Goal: Transaction & Acquisition: Purchase product/service

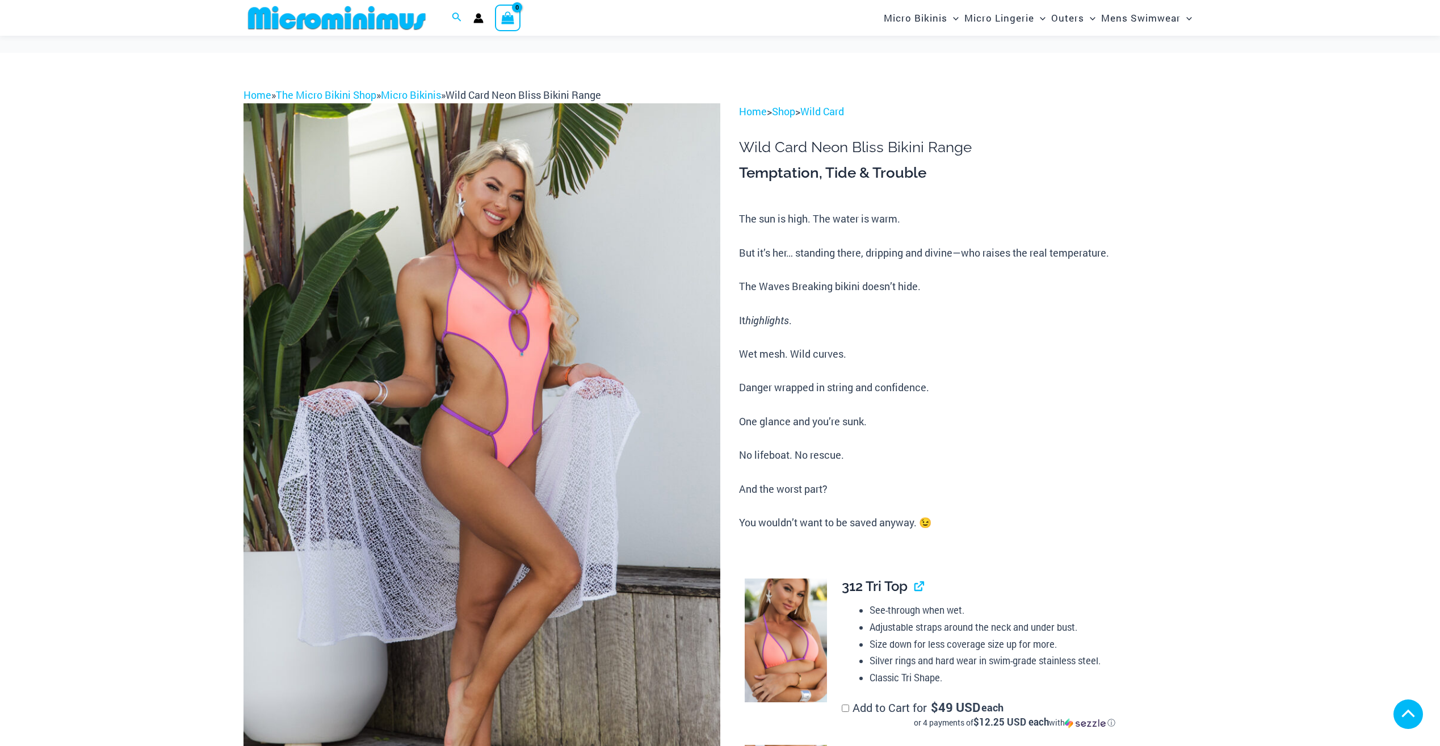
scroll to position [849, 0]
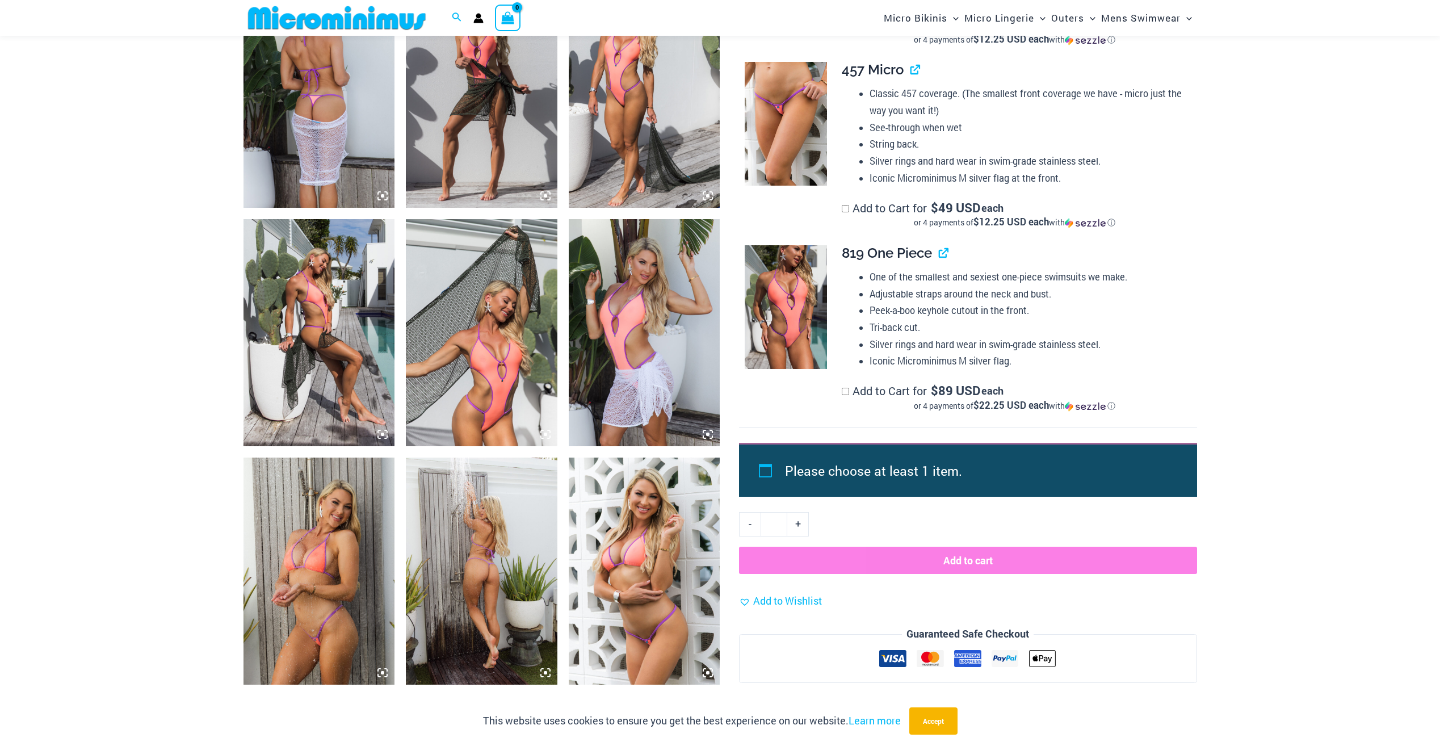
click at [288, 111] on img at bounding box center [319, 94] width 152 height 227
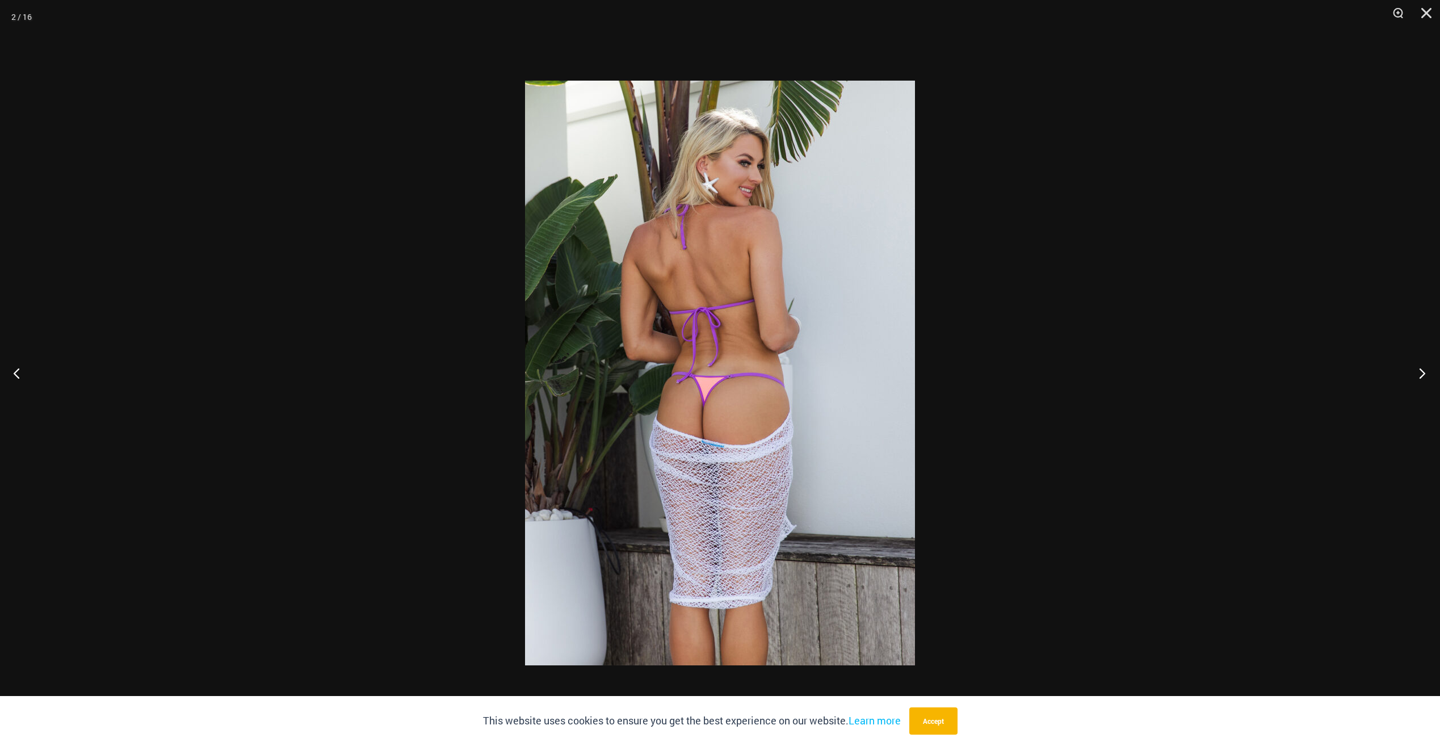
click at [1423, 375] on button "Next" at bounding box center [1418, 372] width 43 height 57
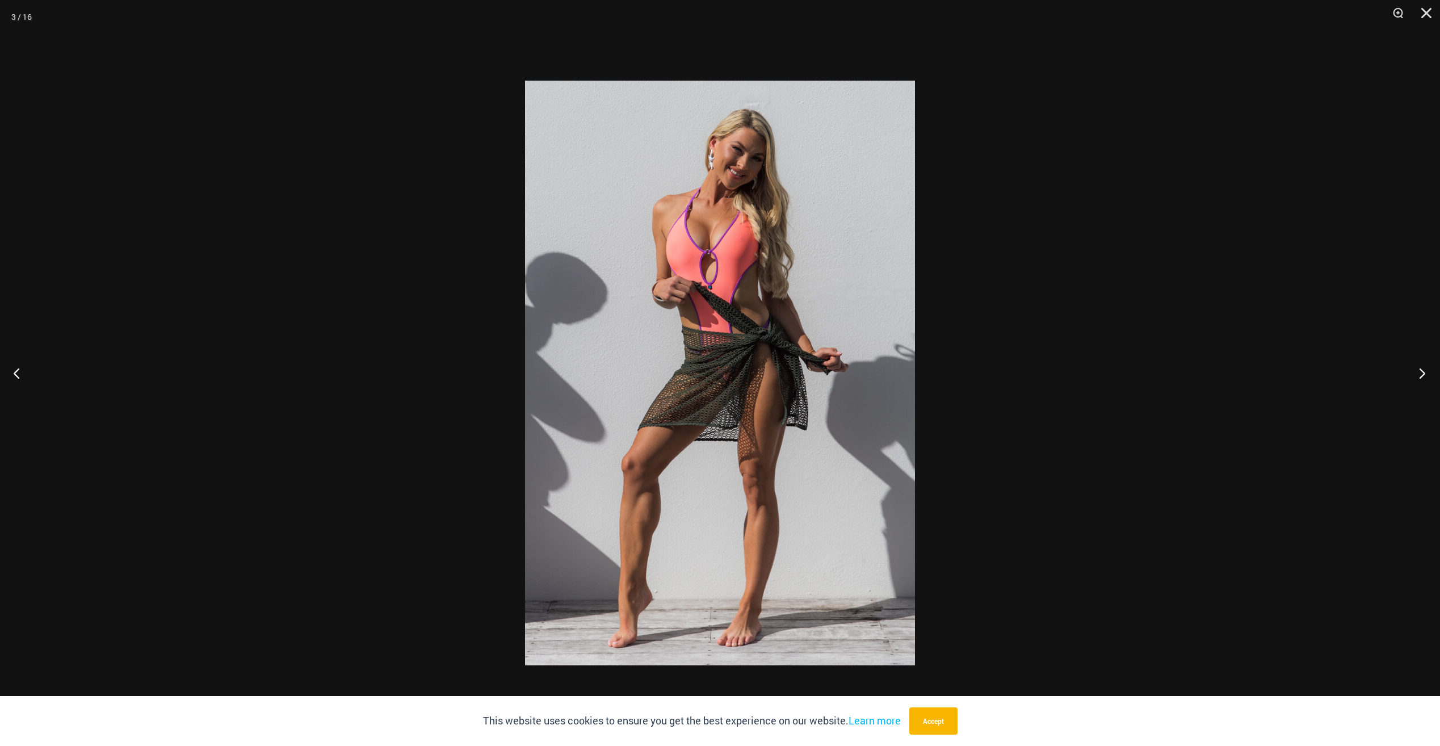
click at [1423, 375] on button "Next" at bounding box center [1418, 372] width 43 height 57
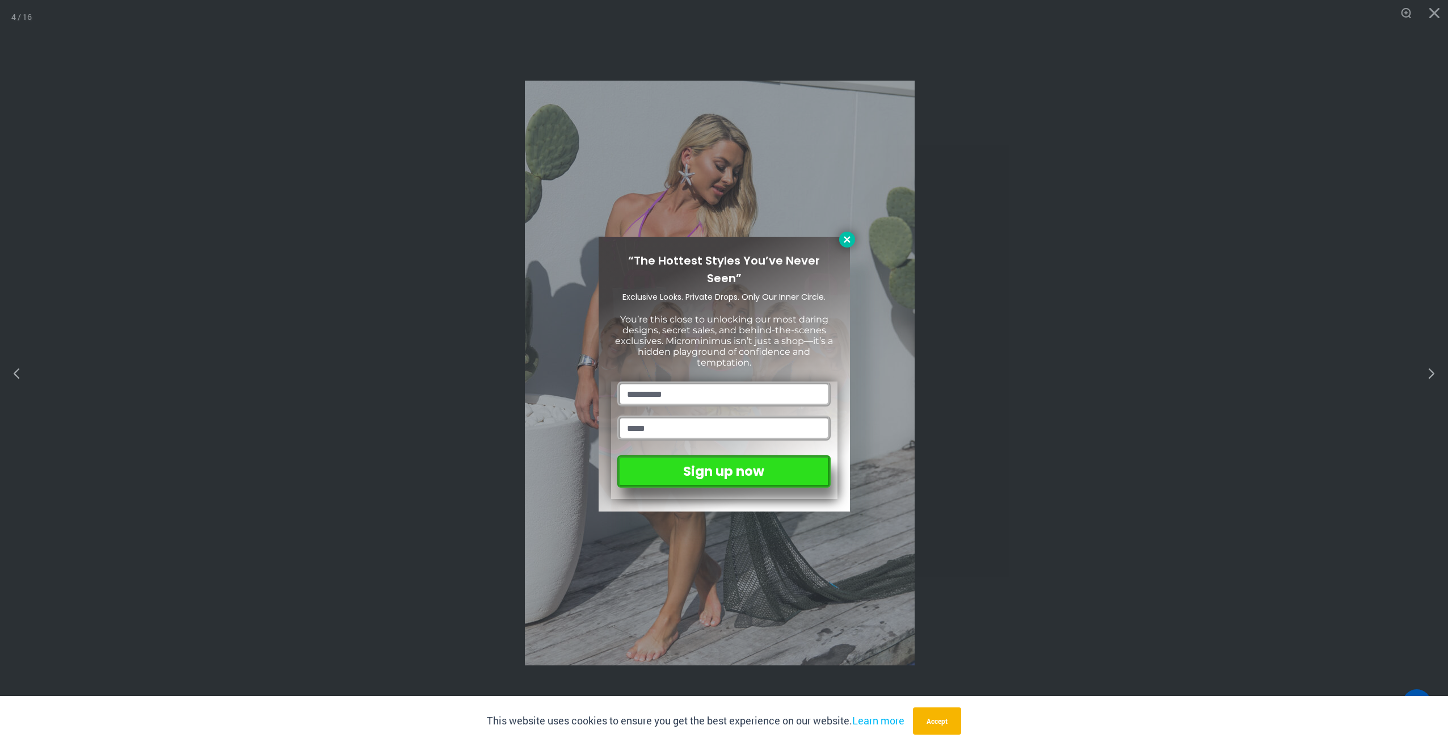
click at [846, 239] on icon at bounding box center [847, 239] width 6 height 6
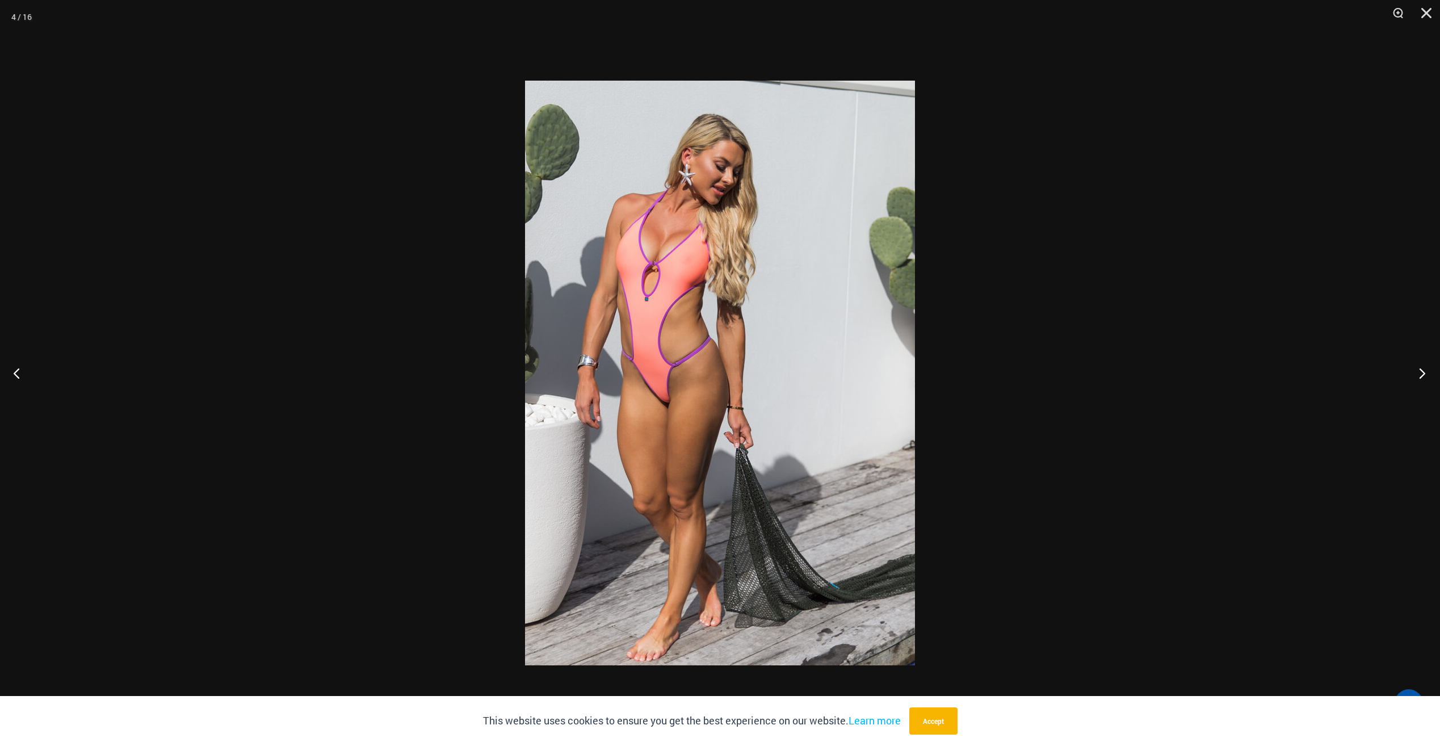
click at [1418, 365] on button "Next" at bounding box center [1418, 372] width 43 height 57
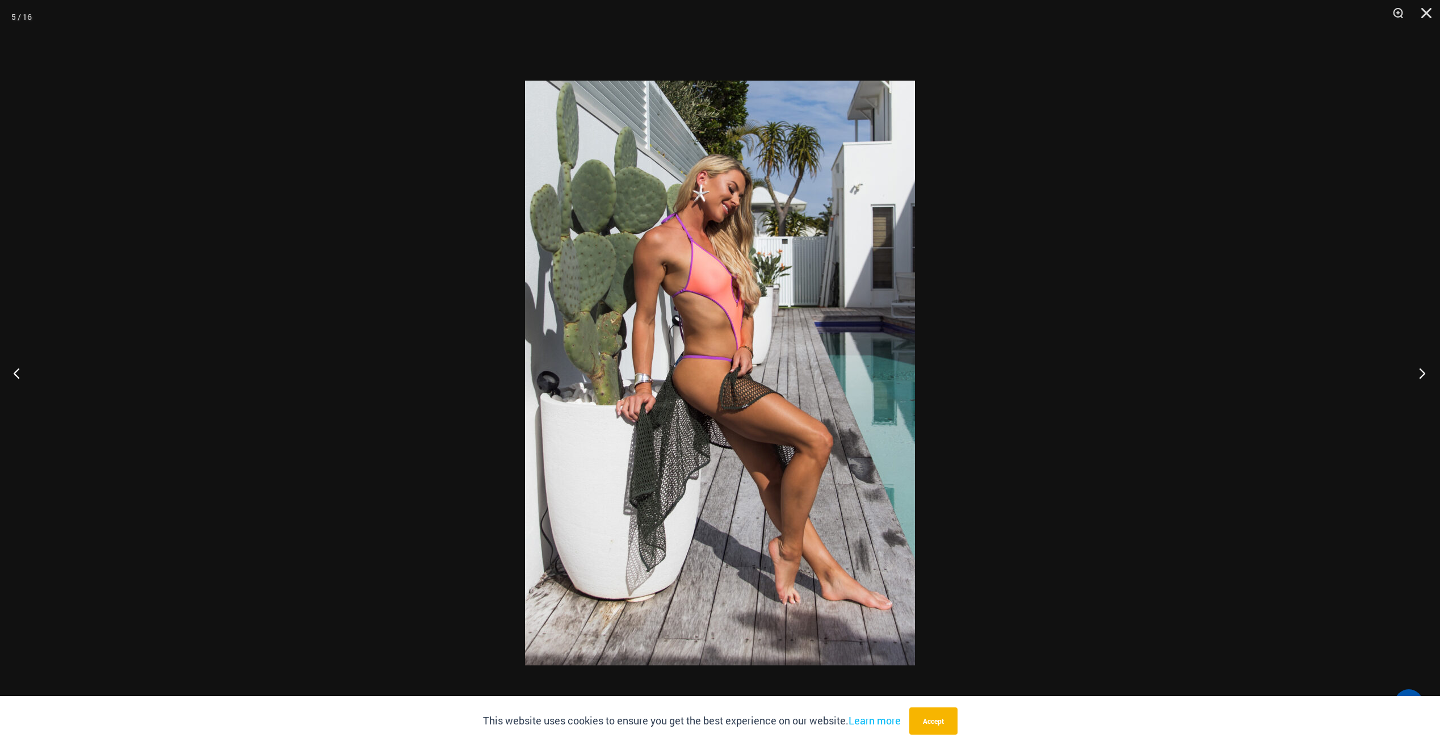
click at [1418, 365] on button "Next" at bounding box center [1418, 372] width 43 height 57
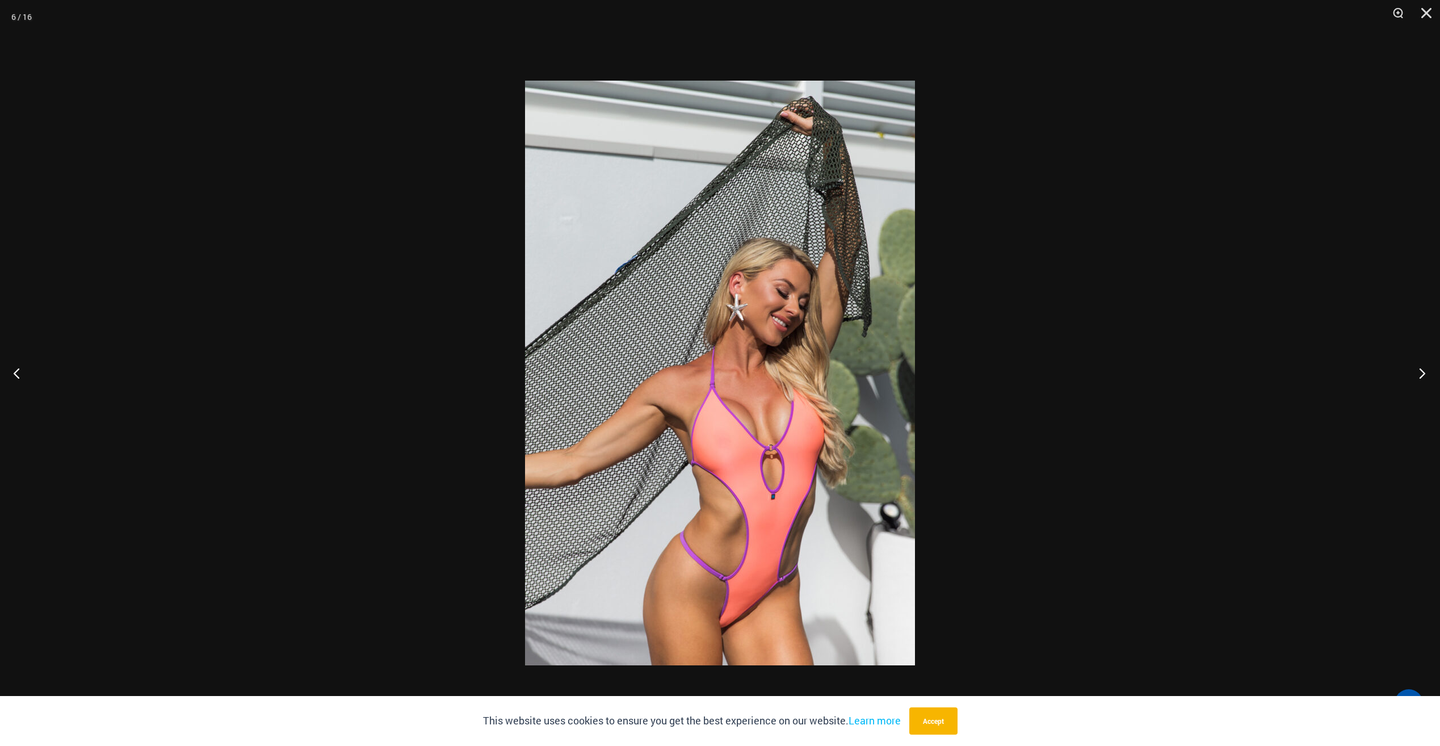
click at [1418, 365] on button "Next" at bounding box center [1418, 372] width 43 height 57
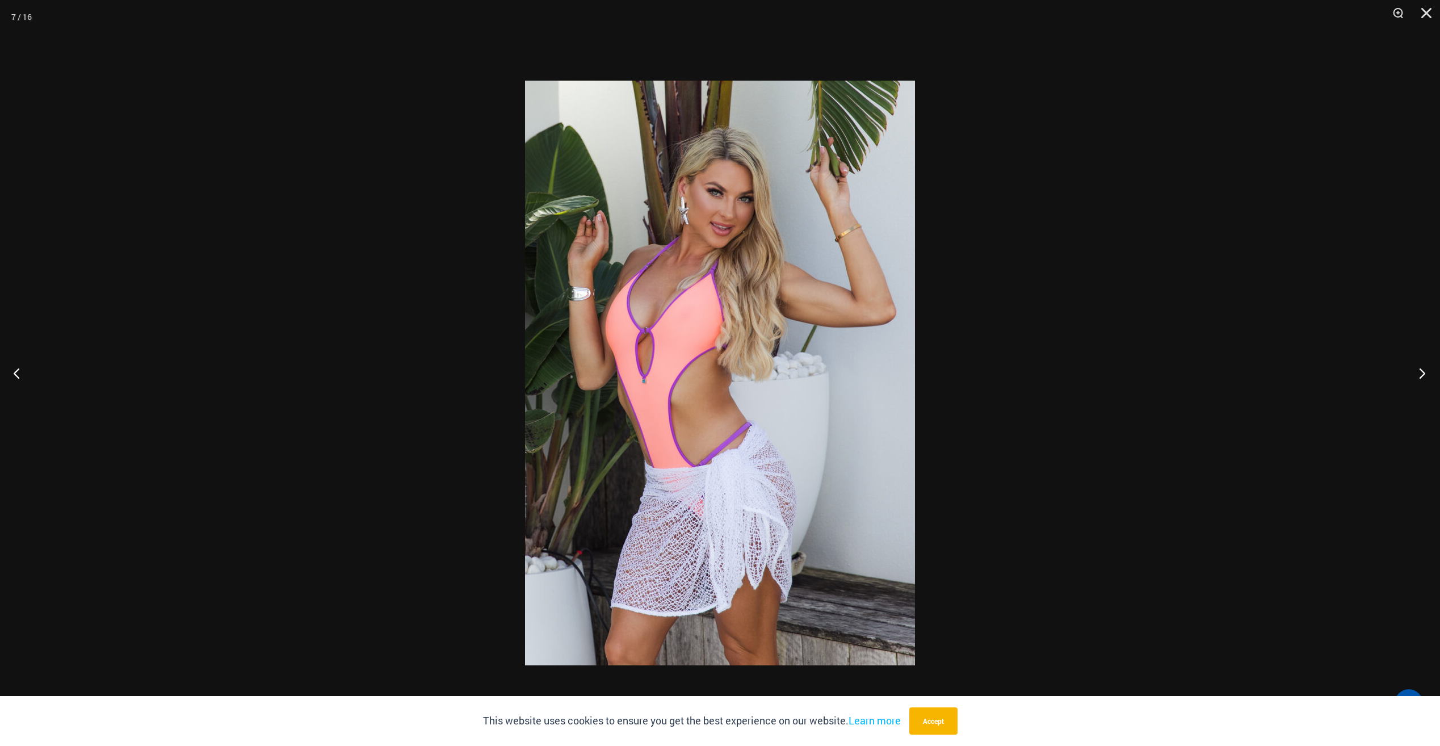
click at [1418, 365] on button "Next" at bounding box center [1418, 372] width 43 height 57
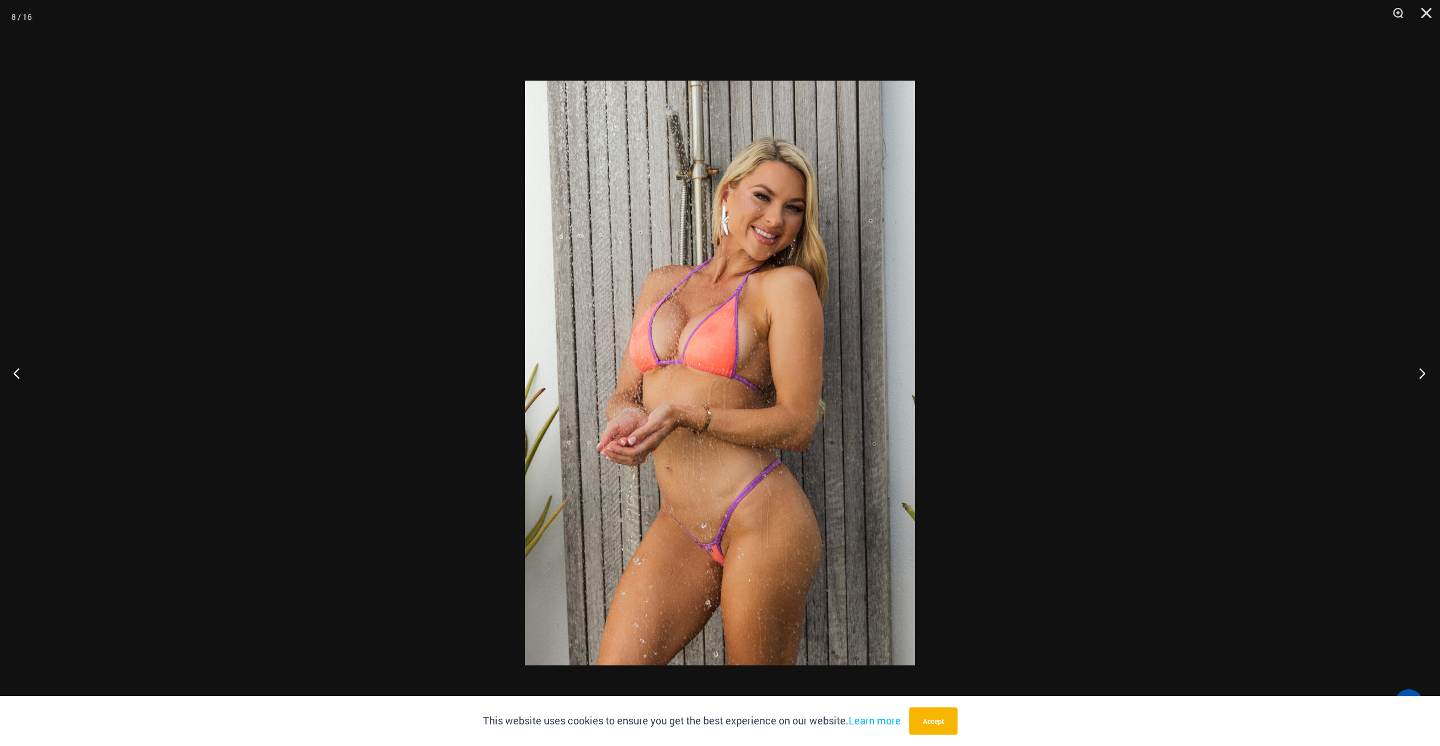
click at [1417, 365] on button "Next" at bounding box center [1418, 372] width 43 height 57
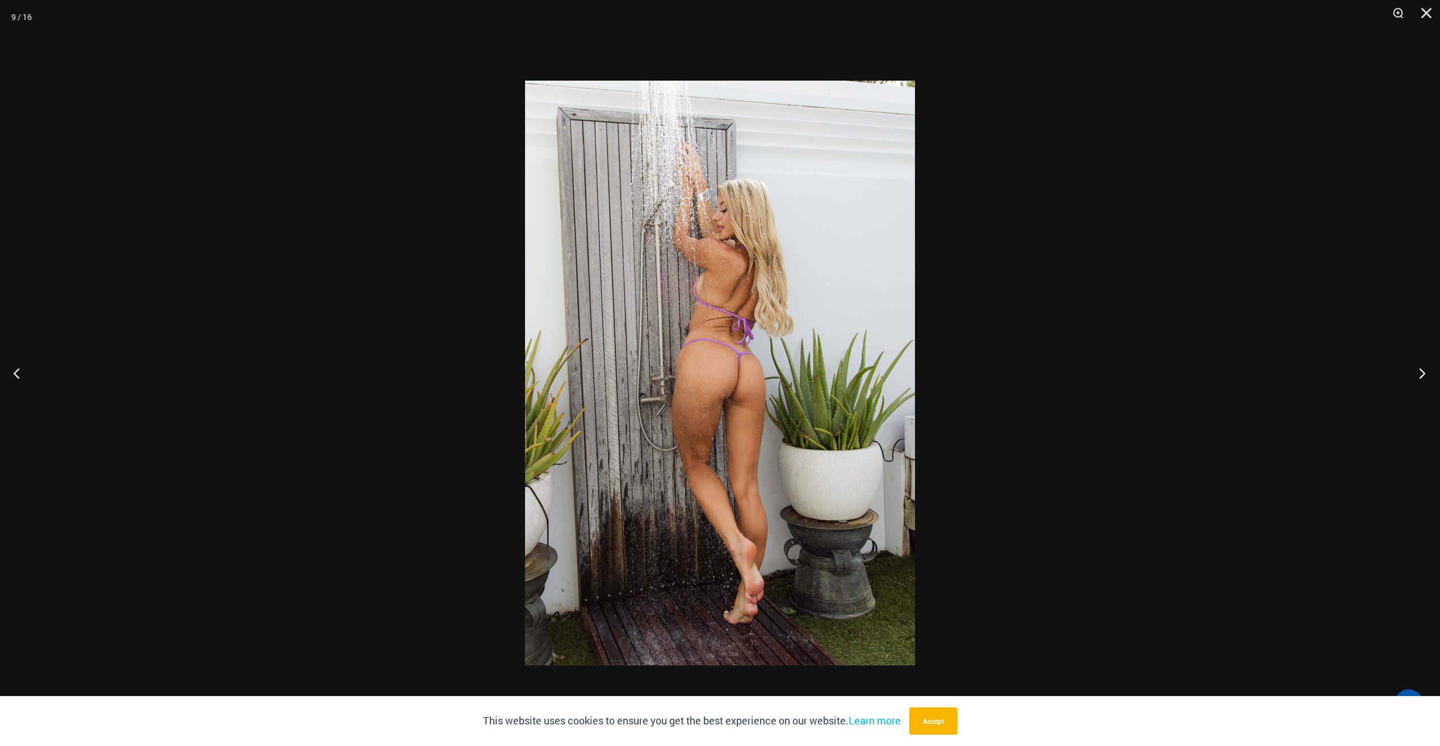
click at [1417, 365] on button "Next" at bounding box center [1418, 372] width 43 height 57
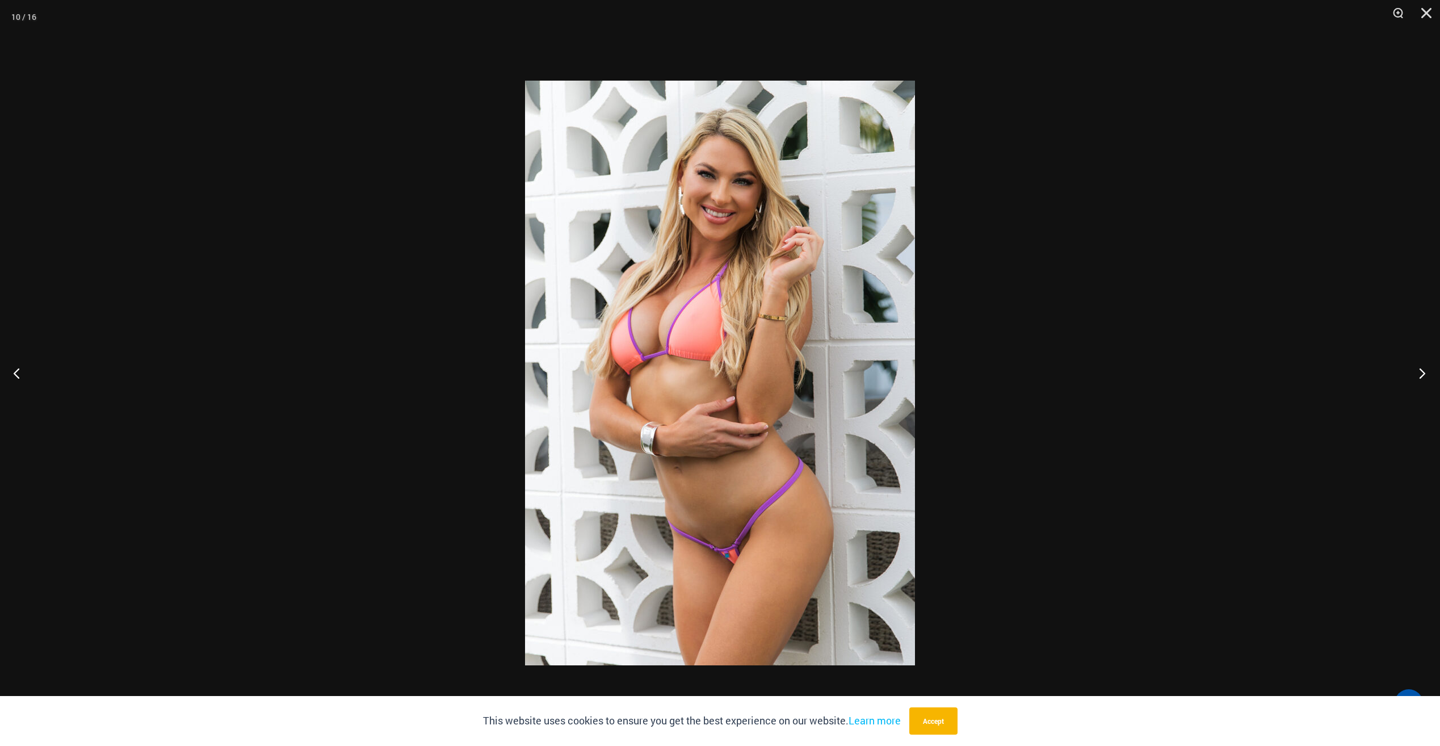
click at [1417, 365] on button "Next" at bounding box center [1418, 372] width 43 height 57
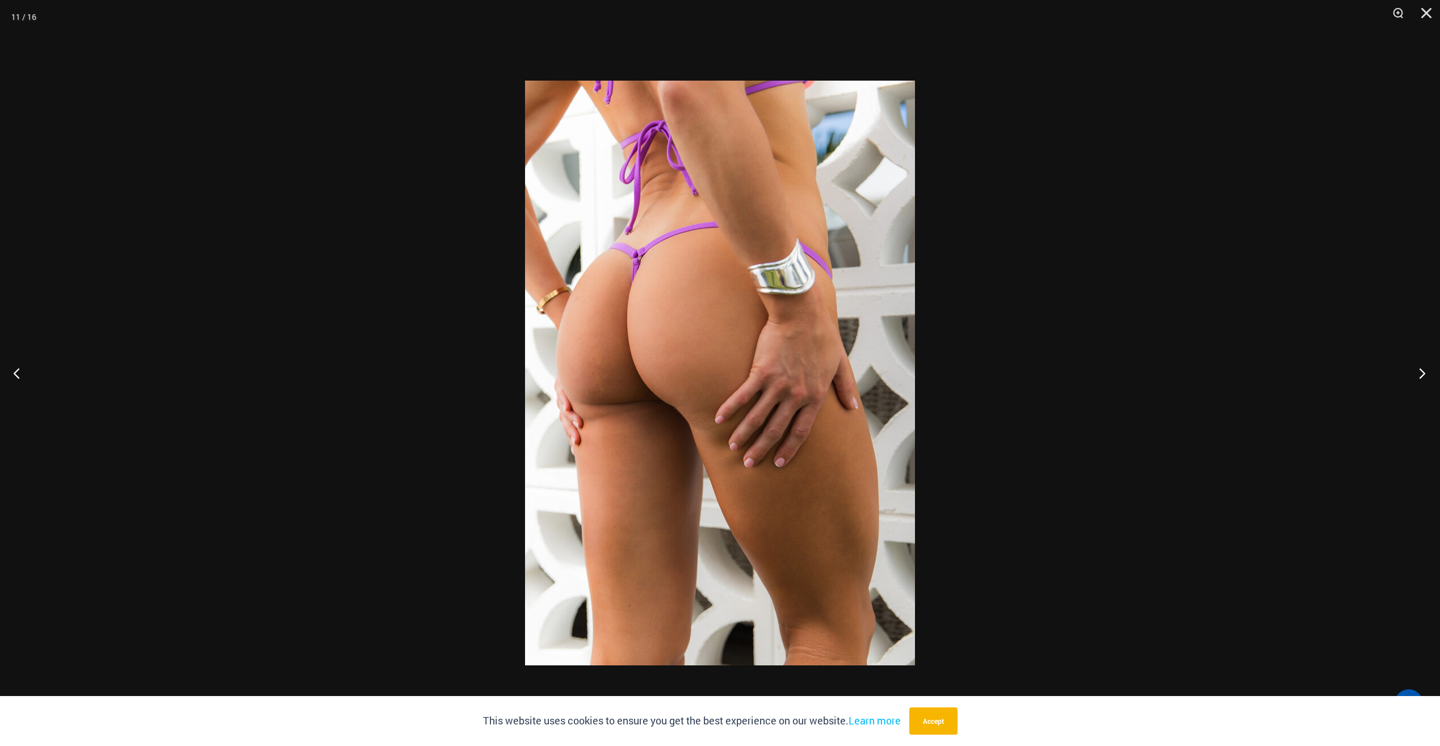
click at [1417, 365] on button "Next" at bounding box center [1418, 372] width 43 height 57
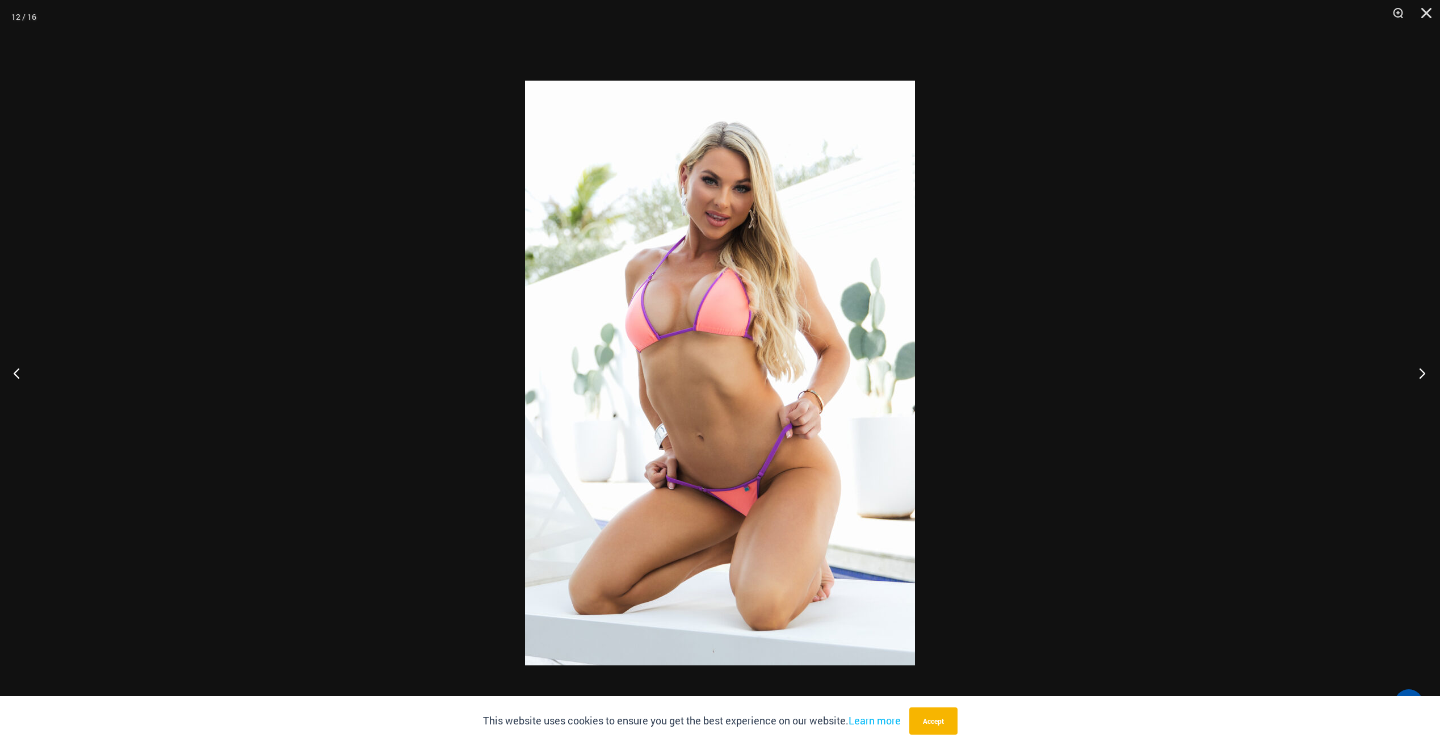
click at [1417, 365] on button "Next" at bounding box center [1418, 372] width 43 height 57
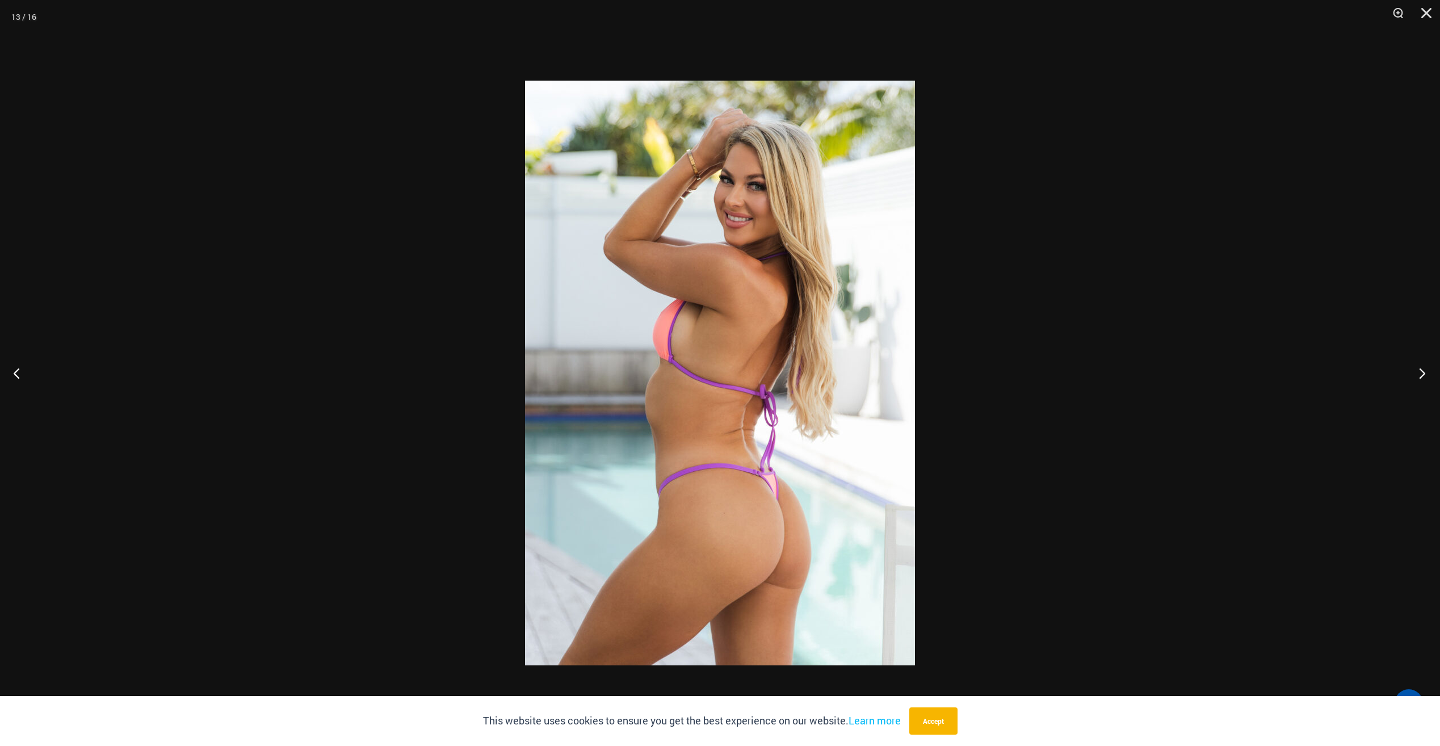
click at [1417, 365] on button "Next" at bounding box center [1418, 372] width 43 height 57
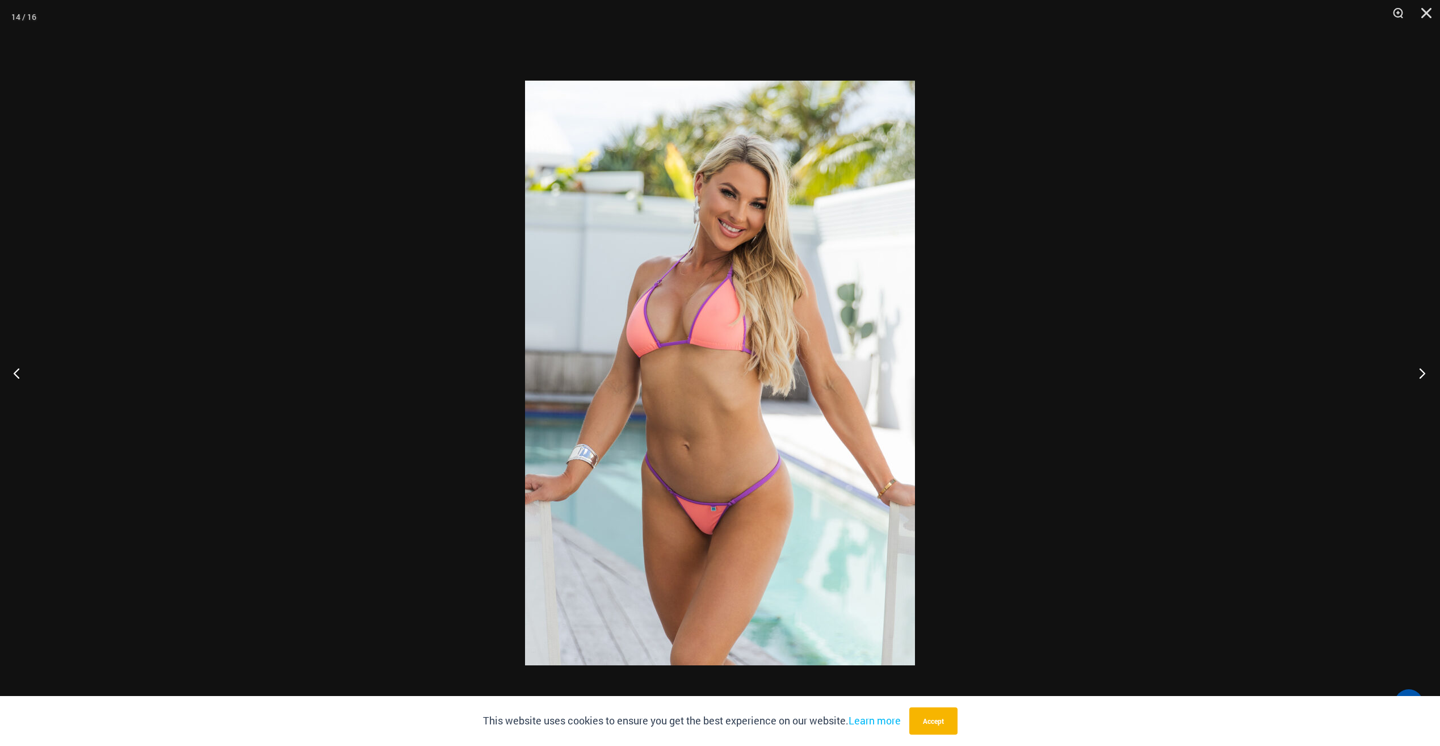
click at [1417, 365] on button "Next" at bounding box center [1418, 372] width 43 height 57
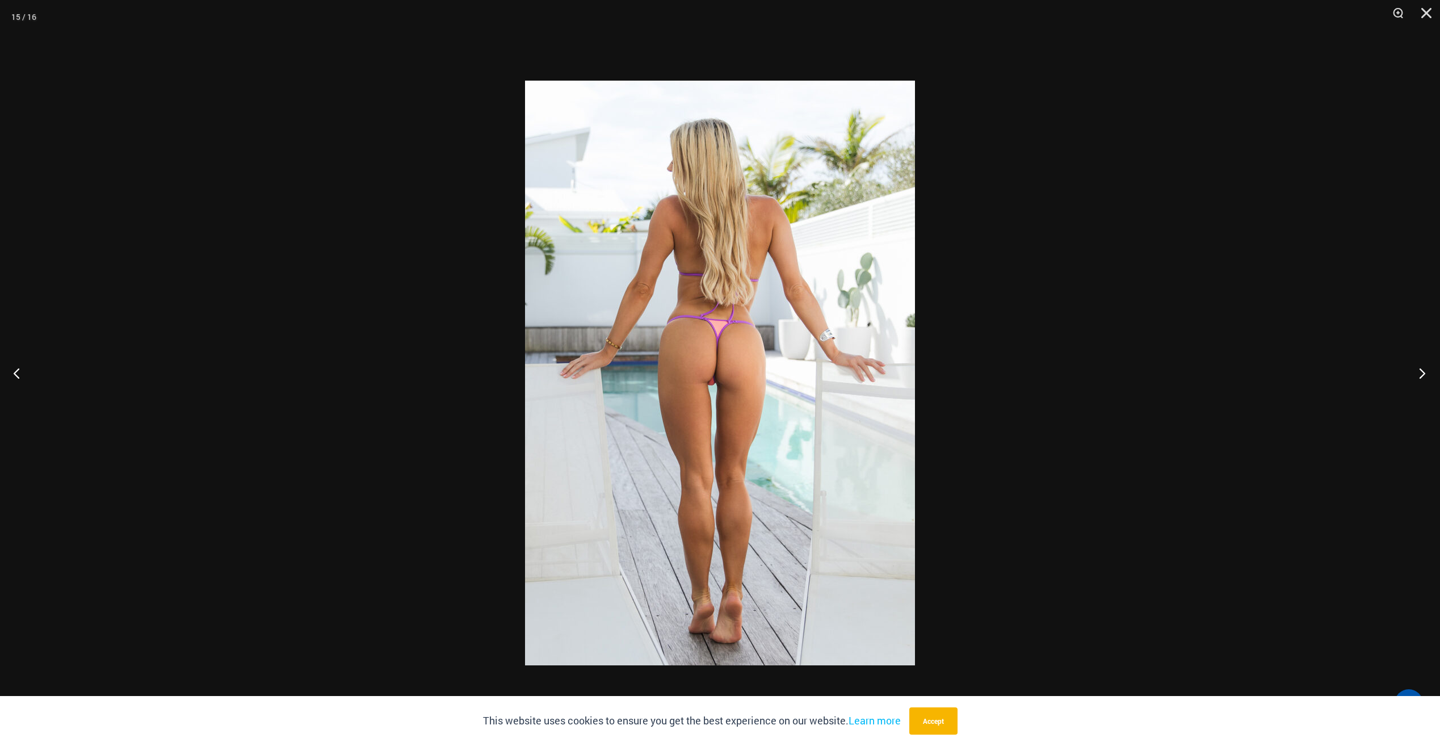
click at [1417, 365] on button "Next" at bounding box center [1418, 372] width 43 height 57
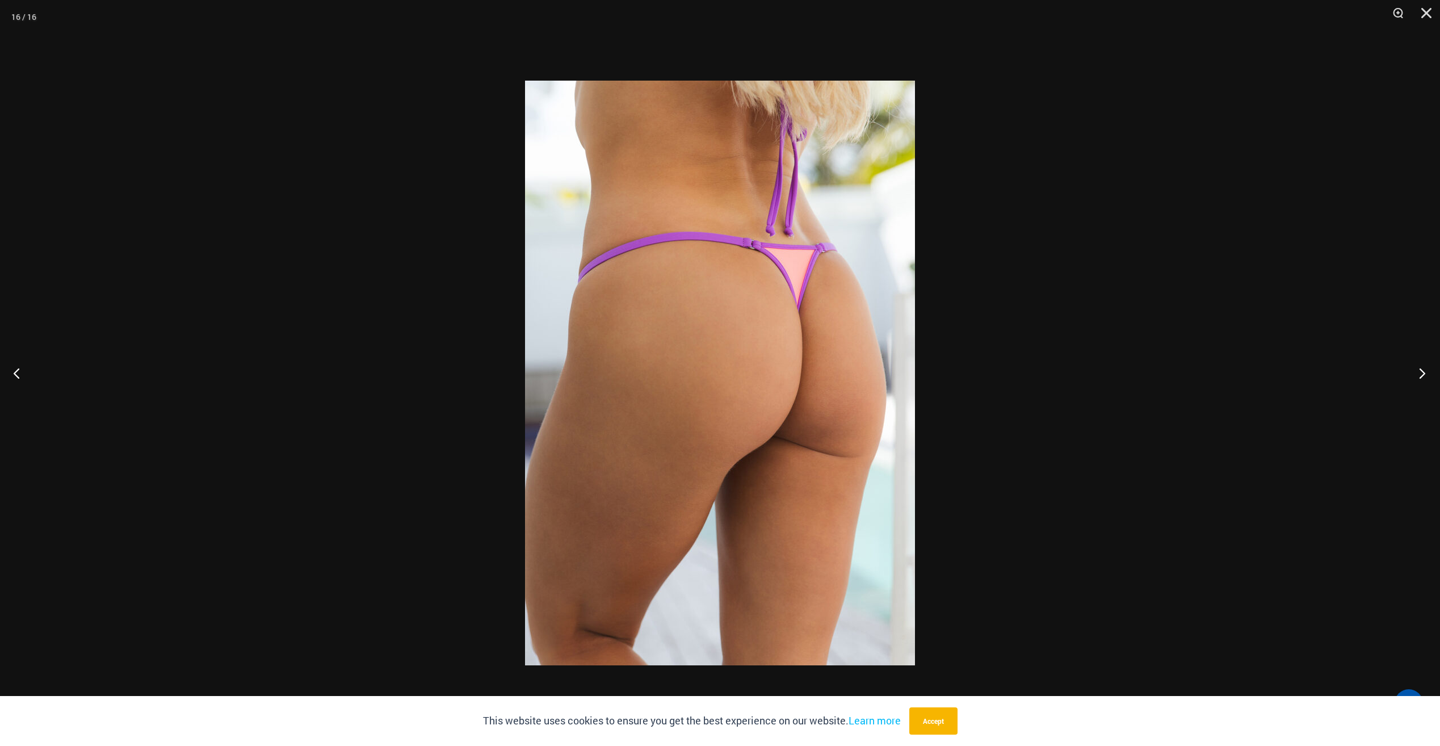
click at [1417, 365] on button "Next" at bounding box center [1418, 372] width 43 height 57
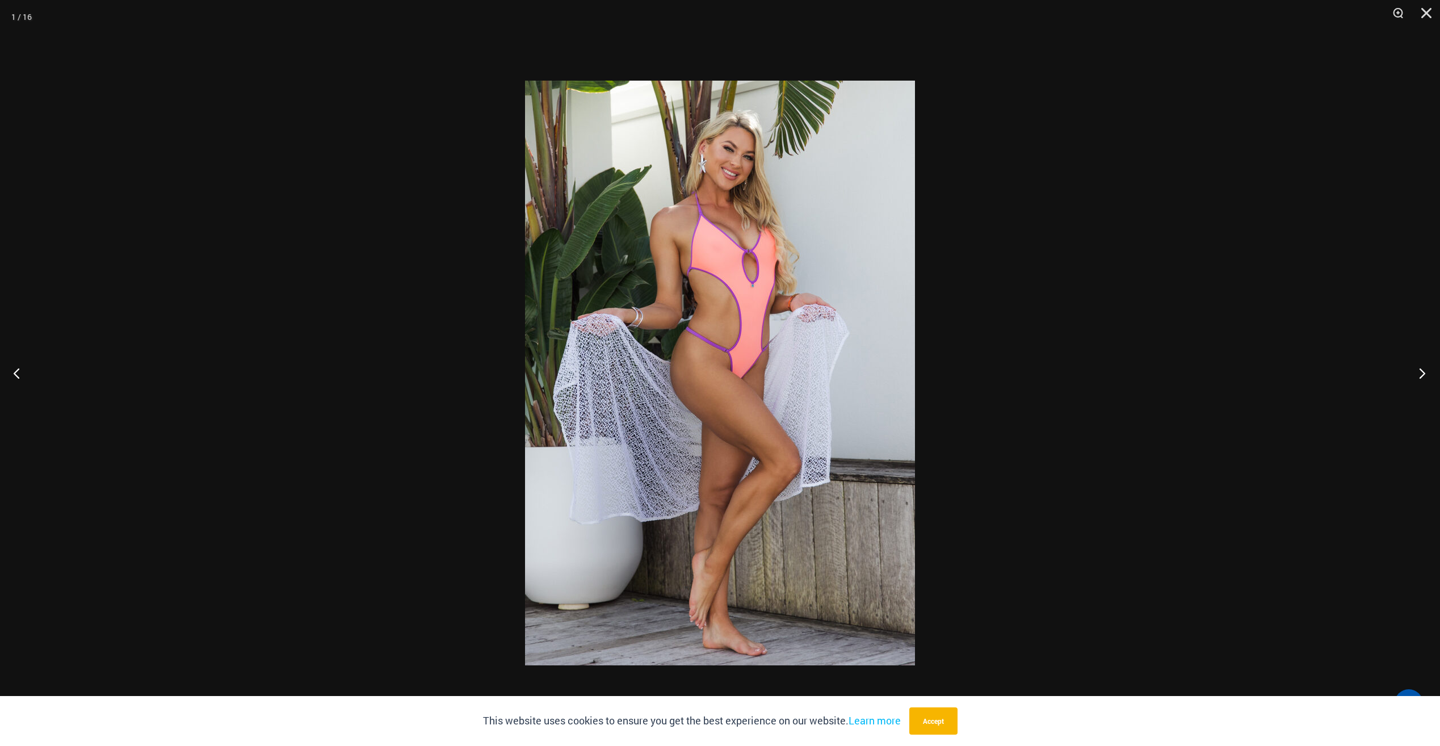
click at [1417, 365] on button "Next" at bounding box center [1418, 372] width 43 height 57
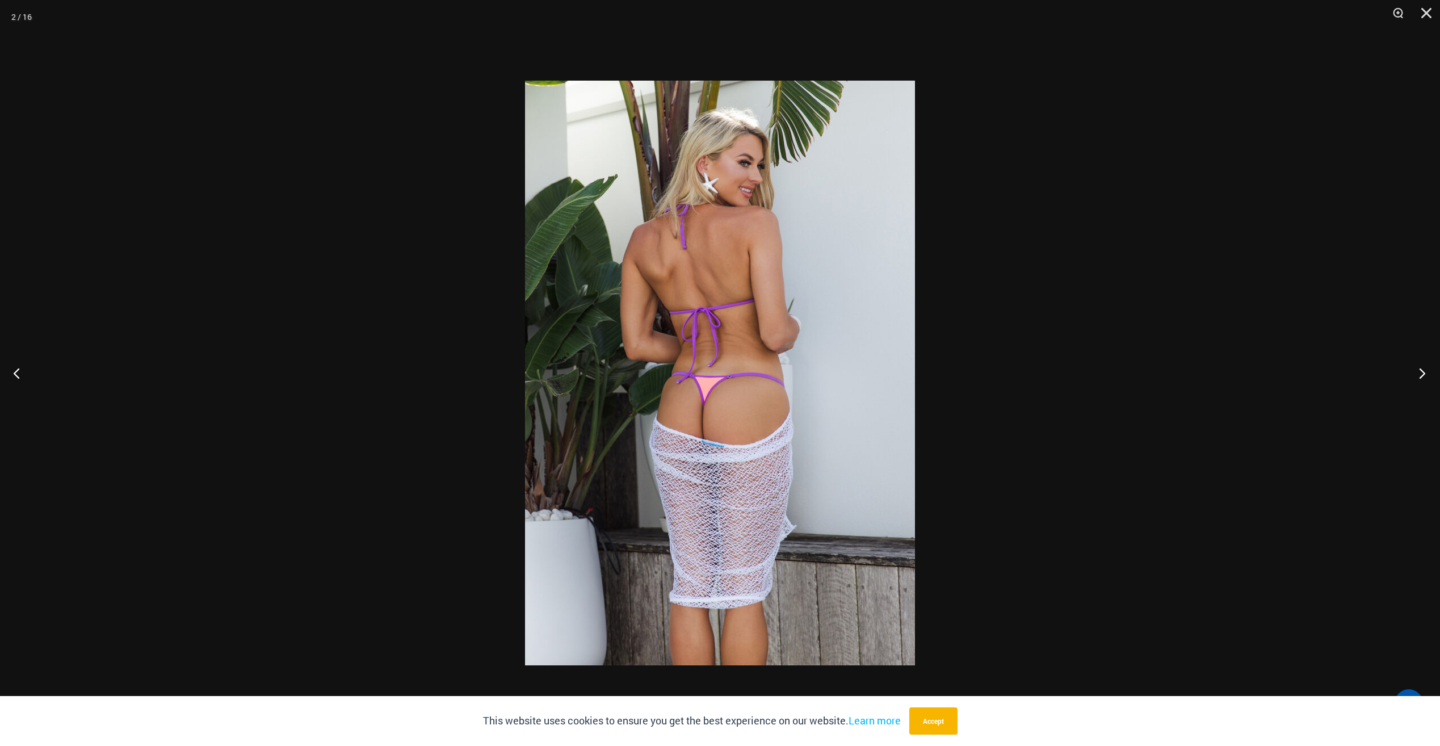
click at [1417, 365] on button "Next" at bounding box center [1418, 372] width 43 height 57
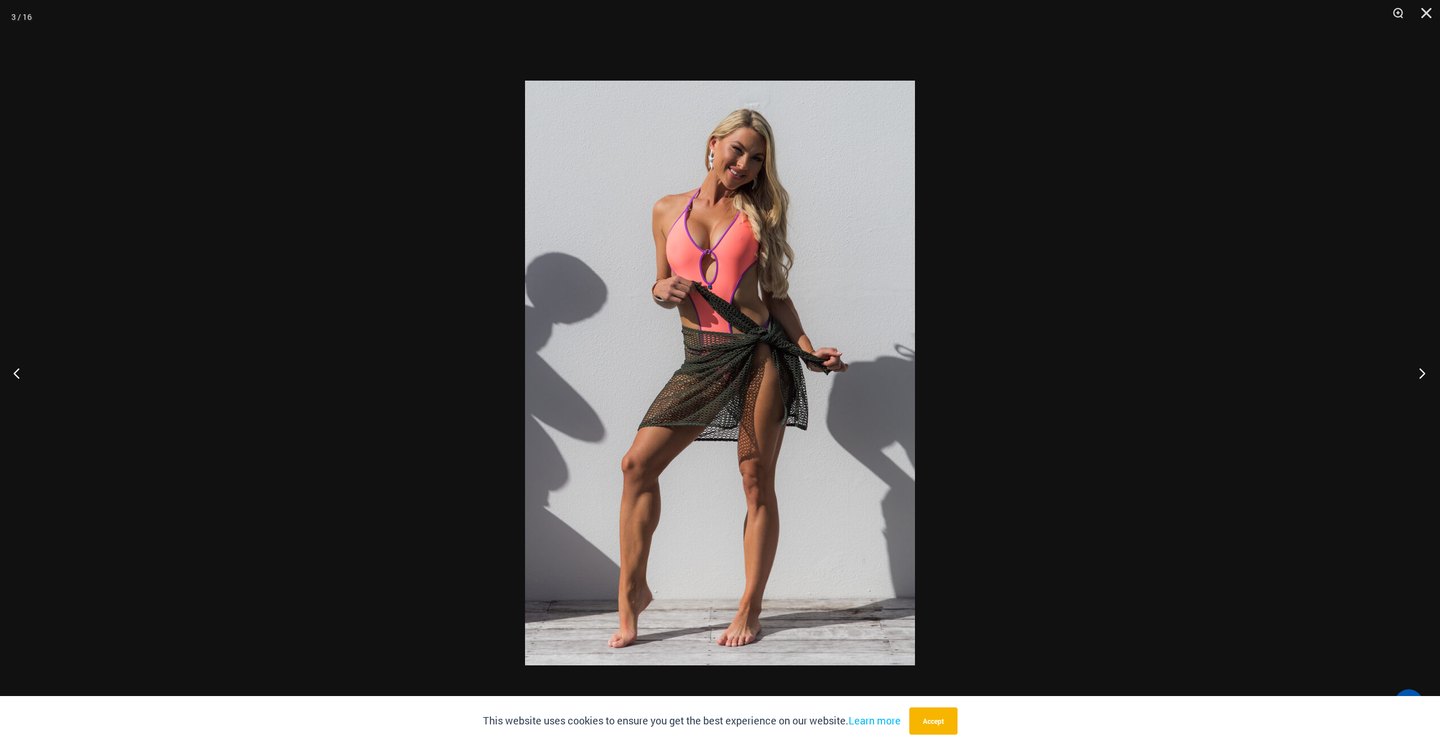
click at [1417, 365] on button "Next" at bounding box center [1418, 372] width 43 height 57
